Goal: Find specific page/section: Find specific page/section

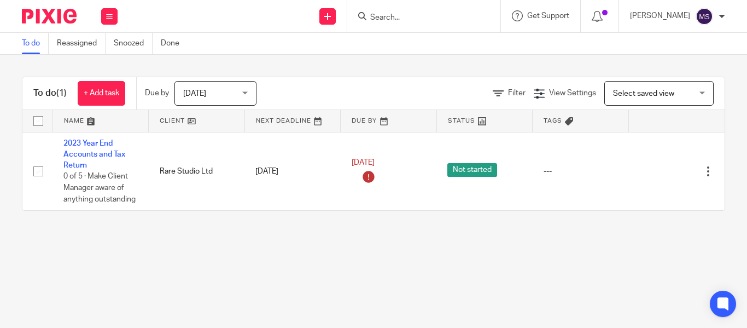
click at [369, 21] on input "Search" at bounding box center [418, 18] width 98 height 10
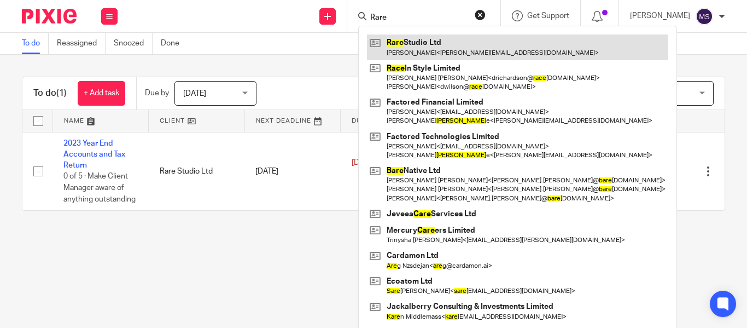
type input "Rare"
click at [393, 42] on link at bounding box center [517, 46] width 301 height 25
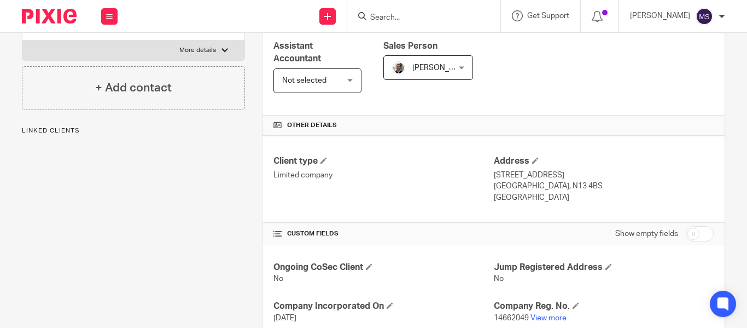
scroll to position [189, 0]
click at [543, 315] on link "View more" at bounding box center [549, 318] width 36 height 8
click at [381, 17] on input "Search" at bounding box center [418, 18] width 98 height 10
click at [369, 18] on input "Search" at bounding box center [418, 18] width 98 height 10
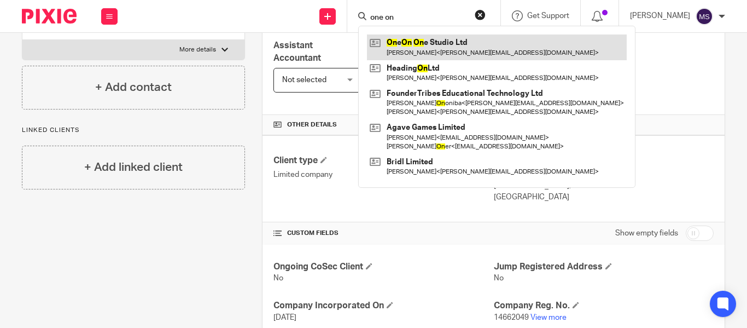
type input "one on"
click at [411, 37] on link at bounding box center [497, 46] width 260 height 25
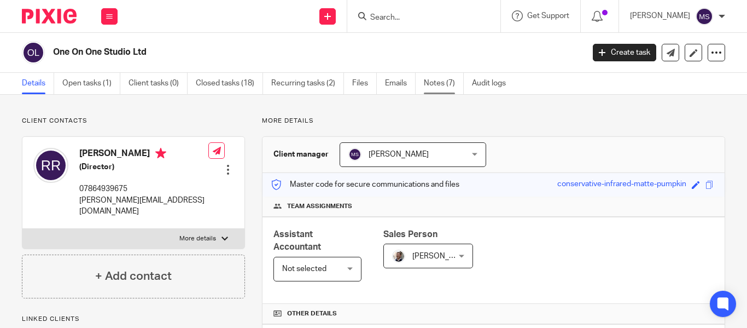
click at [447, 86] on link "Notes (7)" at bounding box center [444, 83] width 40 height 21
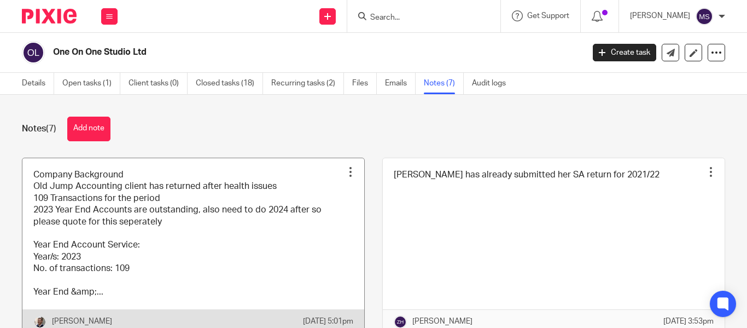
click at [216, 216] on link at bounding box center [193, 246] width 342 height 176
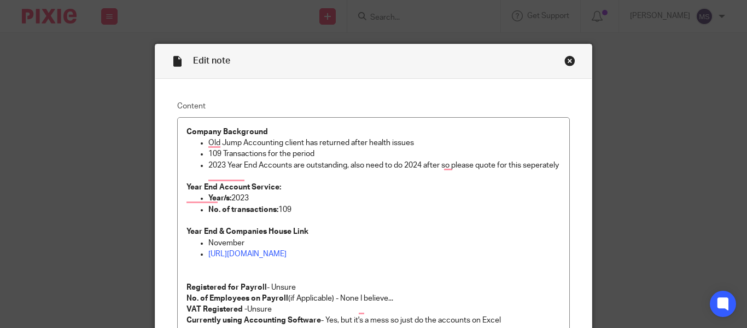
click at [566, 61] on div "Close this dialog window" at bounding box center [570, 60] width 11 height 11
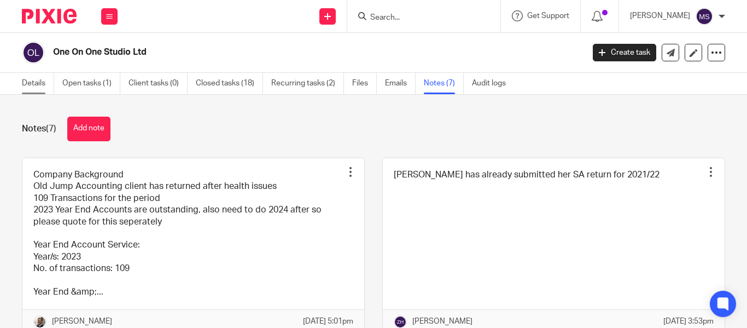
click at [44, 86] on link "Details" at bounding box center [38, 83] width 32 height 21
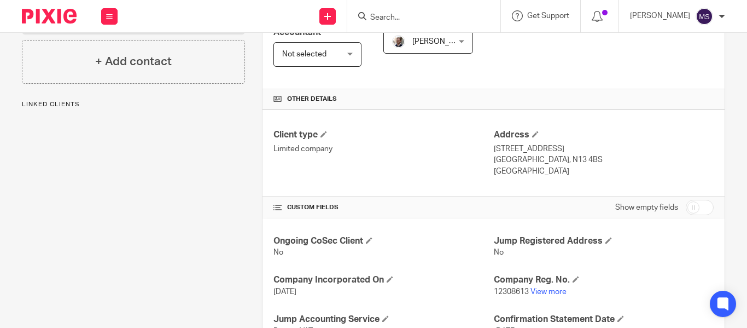
scroll to position [252, 0]
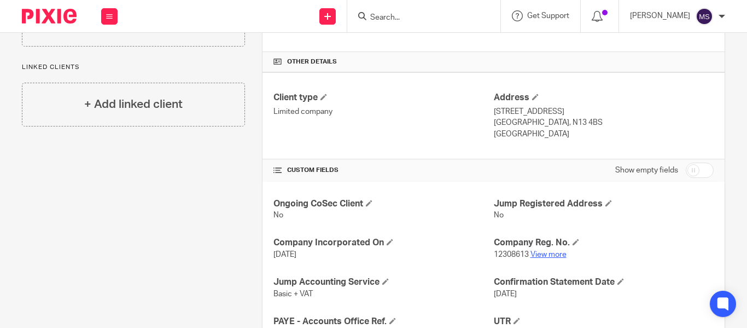
click at [532, 252] on link "View more" at bounding box center [549, 255] width 36 height 8
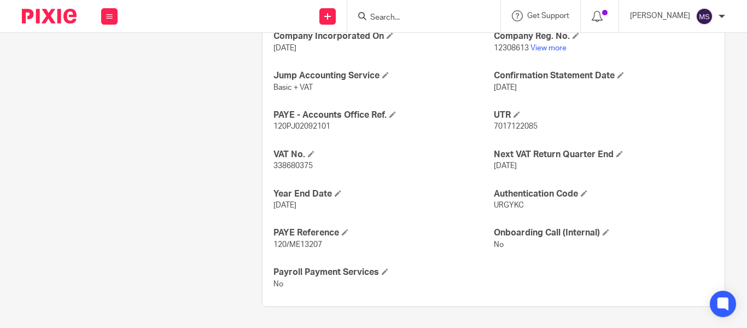
scroll to position [459, 0]
